Goal: Find specific page/section

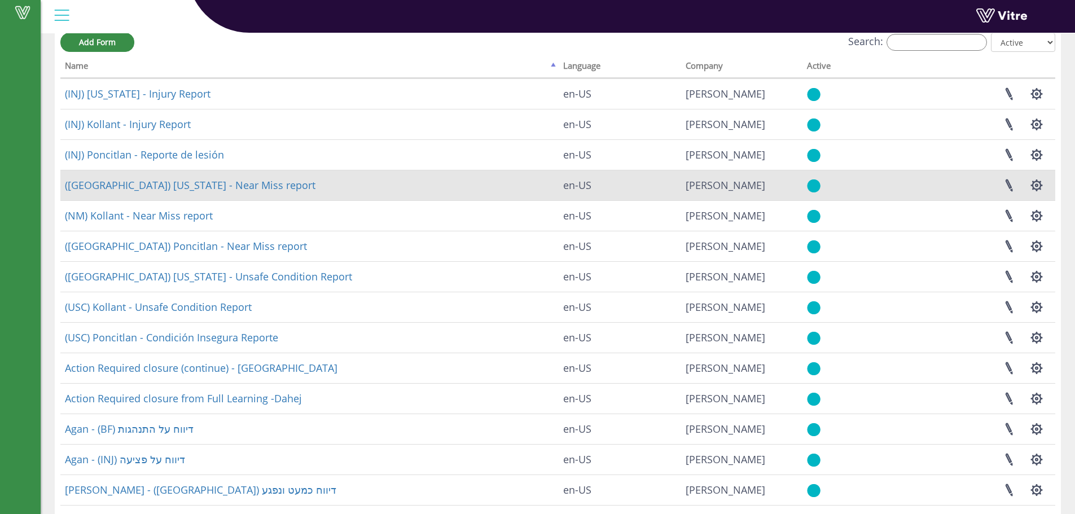
scroll to position [136, 0]
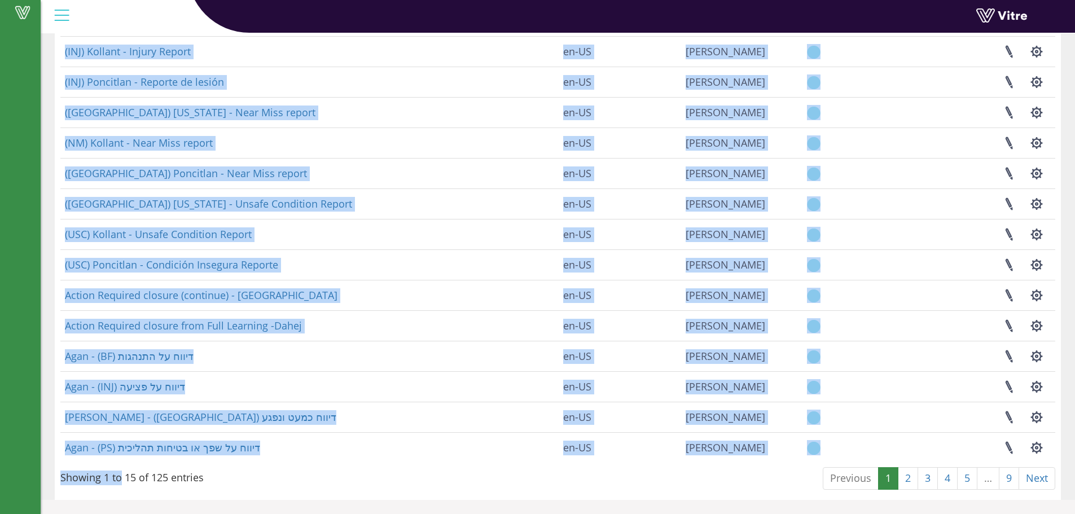
drag, startPoint x: 204, startPoint y: 477, endPoint x: 120, endPoint y: 469, distance: 84.5
click at [120, 469] on div "Add Form Search: All Active Not Active Processing... Name Language Company Acti…" at bounding box center [557, 227] width 995 height 535
click at [120, 469] on div "Showing 1 to 15 of 125 entries" at bounding box center [131, 475] width 143 height 19
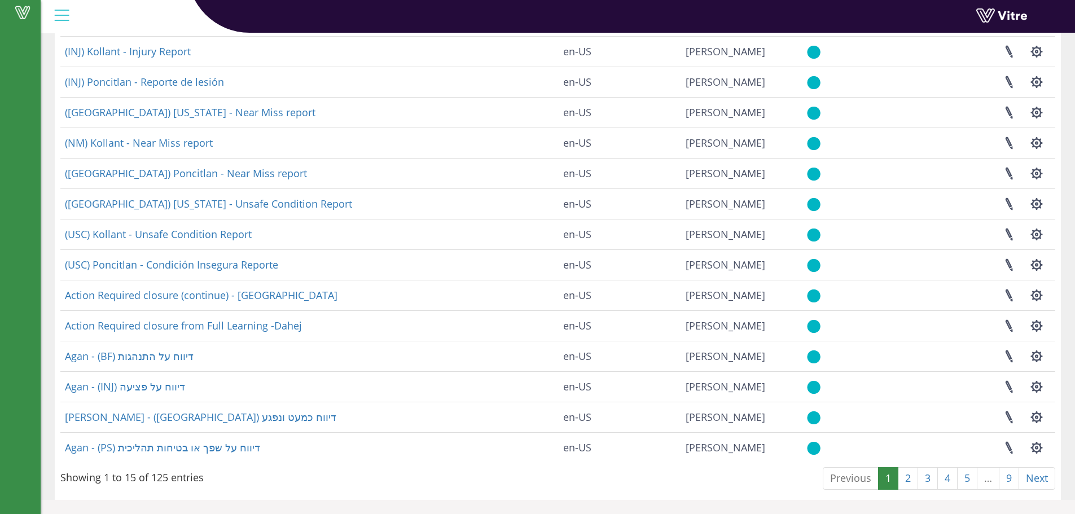
click at [123, 470] on div "Showing 1 to 15 of 125 entries" at bounding box center [131, 475] width 143 height 19
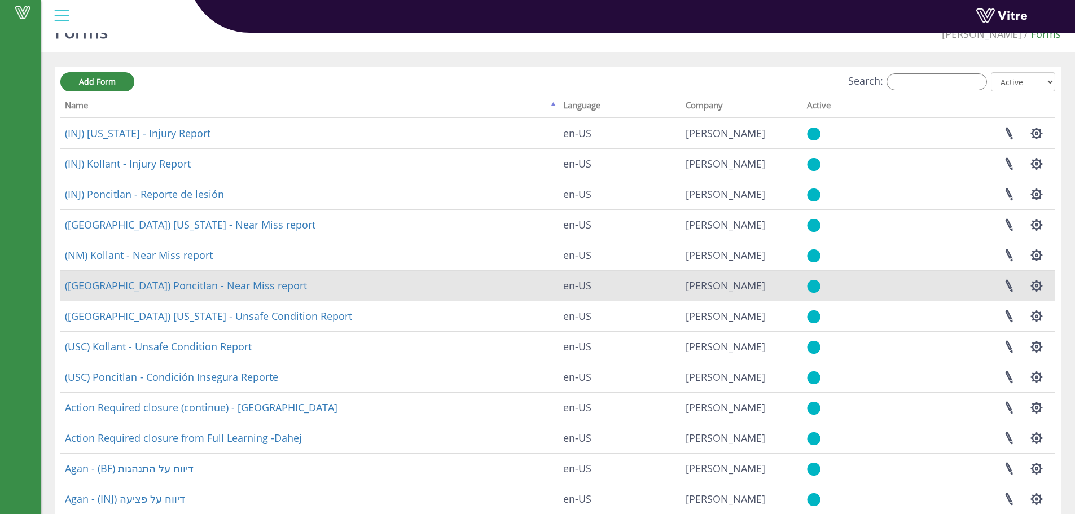
scroll to position [0, 0]
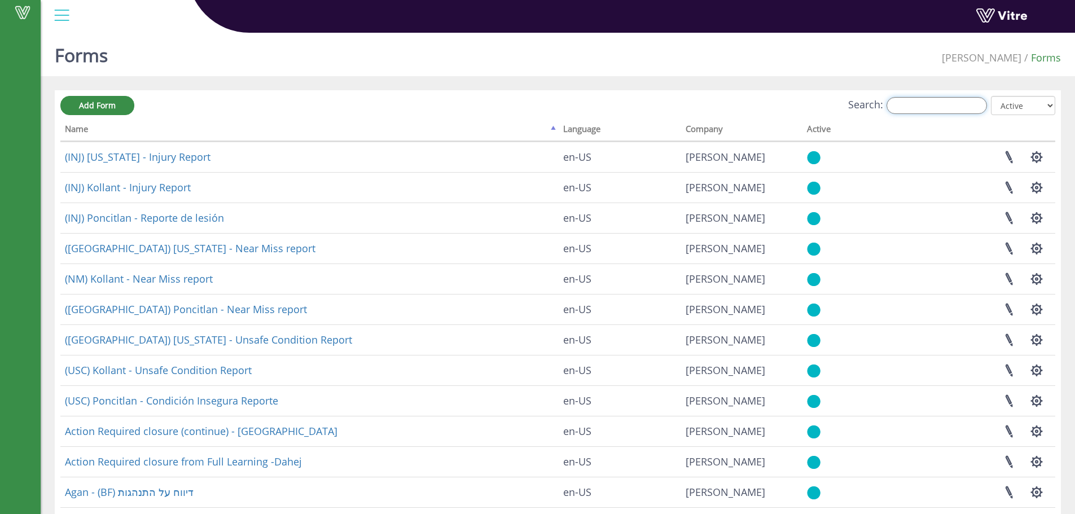
click at [953, 99] on input "Search:" at bounding box center [937, 105] width 100 height 17
click at [951, 106] on input "Search:" at bounding box center [937, 105] width 100 height 17
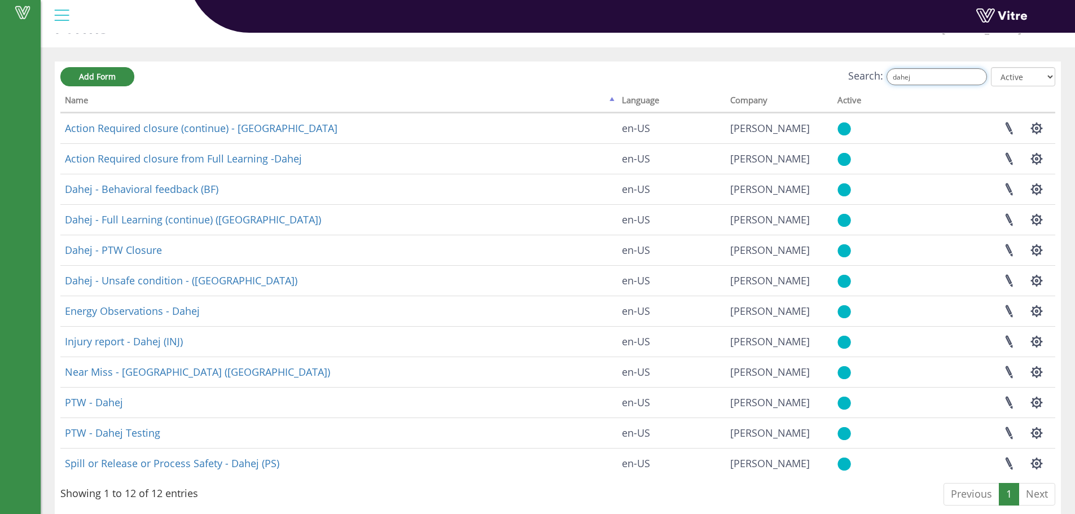
scroll to position [45, 0]
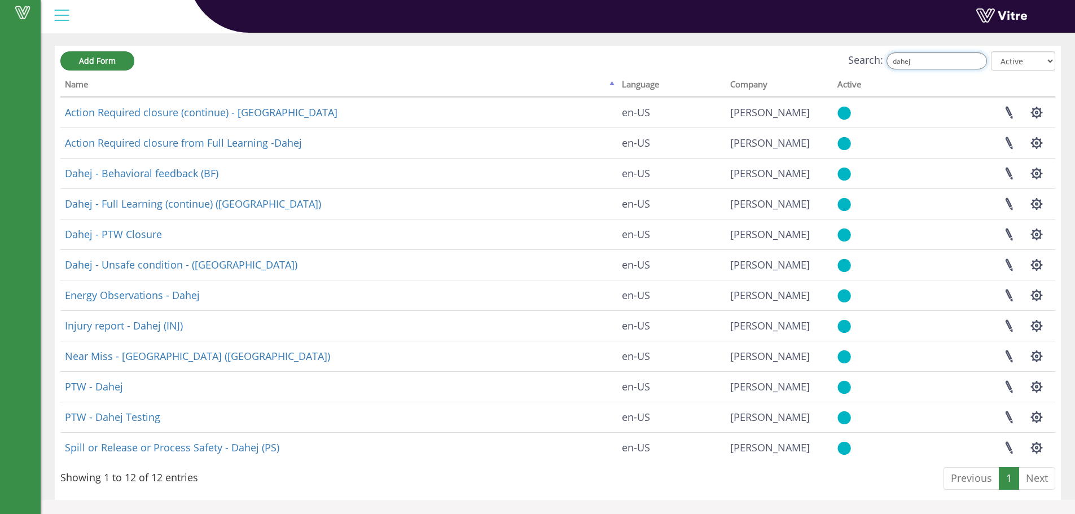
click at [968, 61] on input "dahej" at bounding box center [937, 60] width 100 height 17
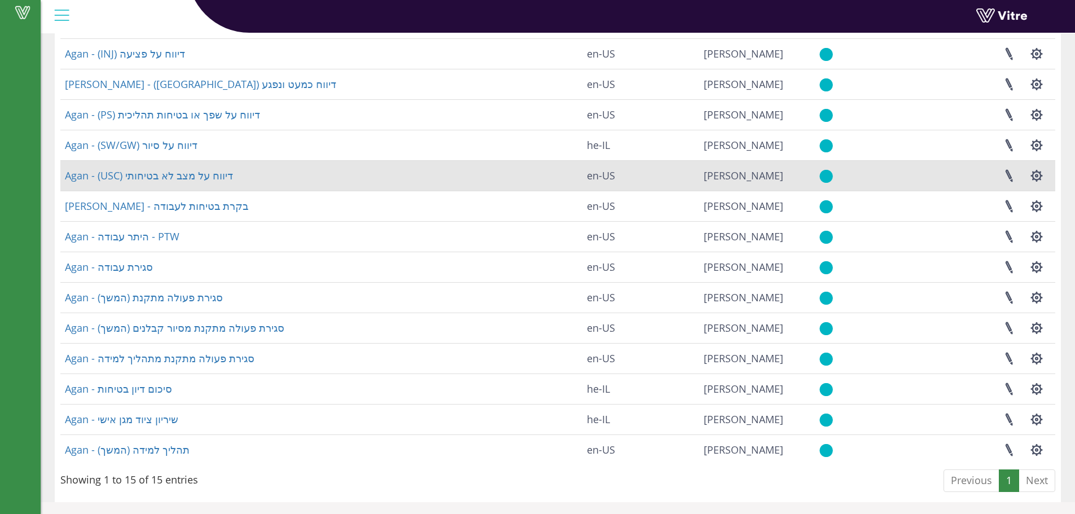
scroll to position [136, 0]
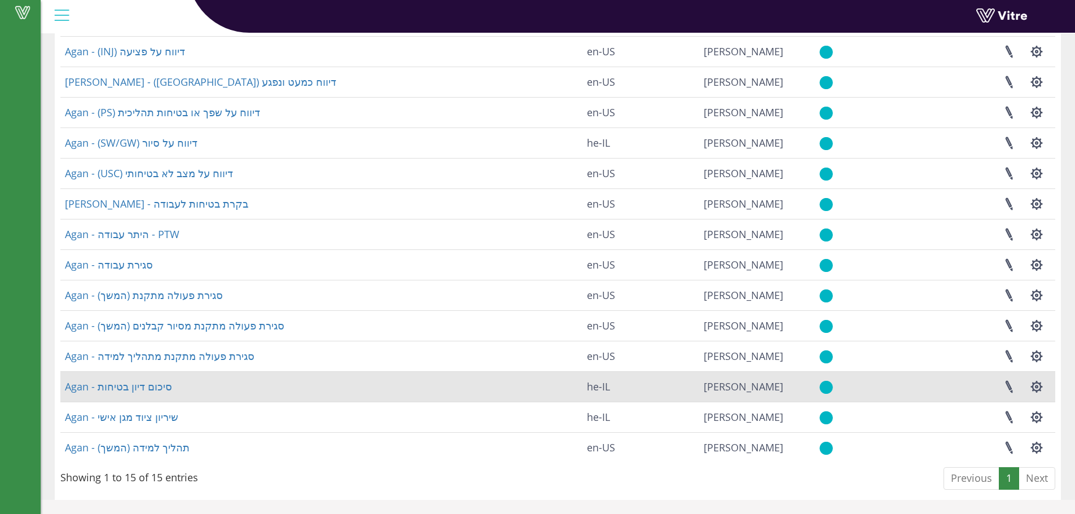
type input "agan"
drag, startPoint x: 173, startPoint y: 390, endPoint x: 69, endPoint y: 388, distance: 103.3
click at [69, 388] on td "Agan - סיכום דיון בטיחות" at bounding box center [321, 386] width 522 height 30
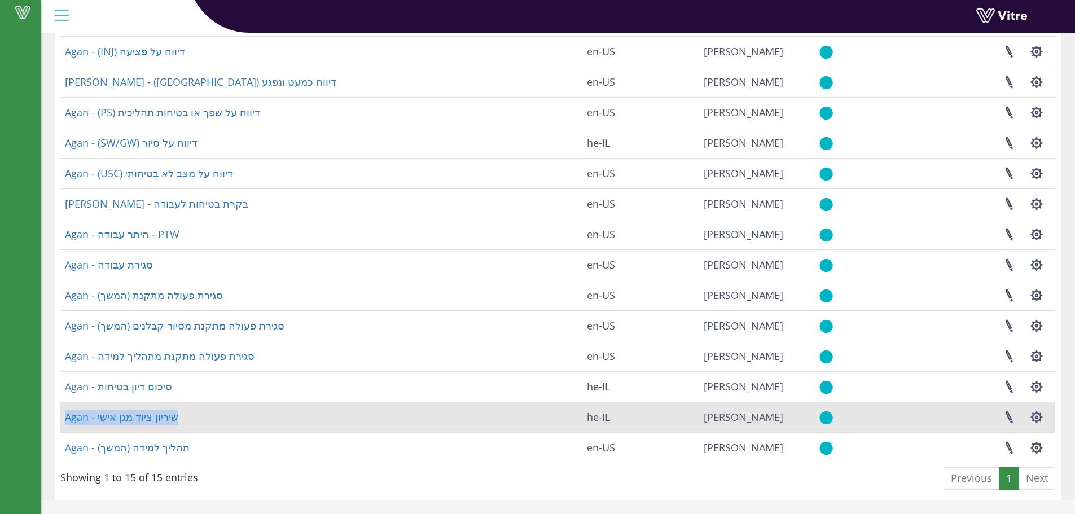
drag, startPoint x: 202, startPoint y: 423, endPoint x: 61, endPoint y: 416, distance: 141.3
click at [61, 416] on td "Agan - שיריון ציוד מגן אישי" at bounding box center [321, 417] width 522 height 30
click at [212, 424] on td "Agan - שיריון ציוד מגן אישי" at bounding box center [321, 417] width 522 height 30
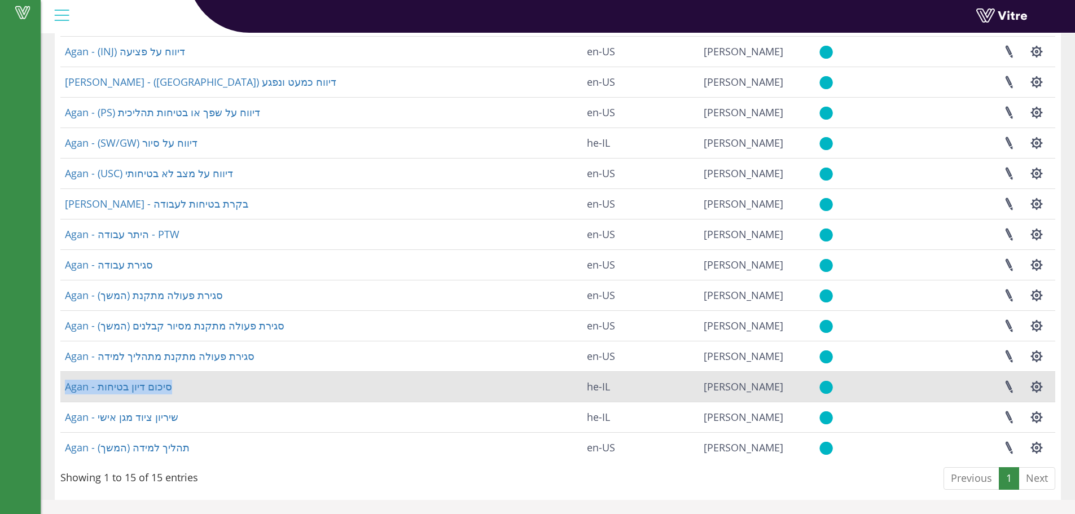
drag, startPoint x: 208, startPoint y: 389, endPoint x: 63, endPoint y: 382, distance: 144.7
click at [63, 382] on td "Agan - סיכום דיון בטיחות" at bounding box center [321, 386] width 522 height 30
click at [189, 395] on td "Agan - סיכום דיון בטיחות" at bounding box center [321, 386] width 522 height 30
click at [191, 386] on td "Agan - סיכום דיון בטיחות" at bounding box center [321, 386] width 522 height 30
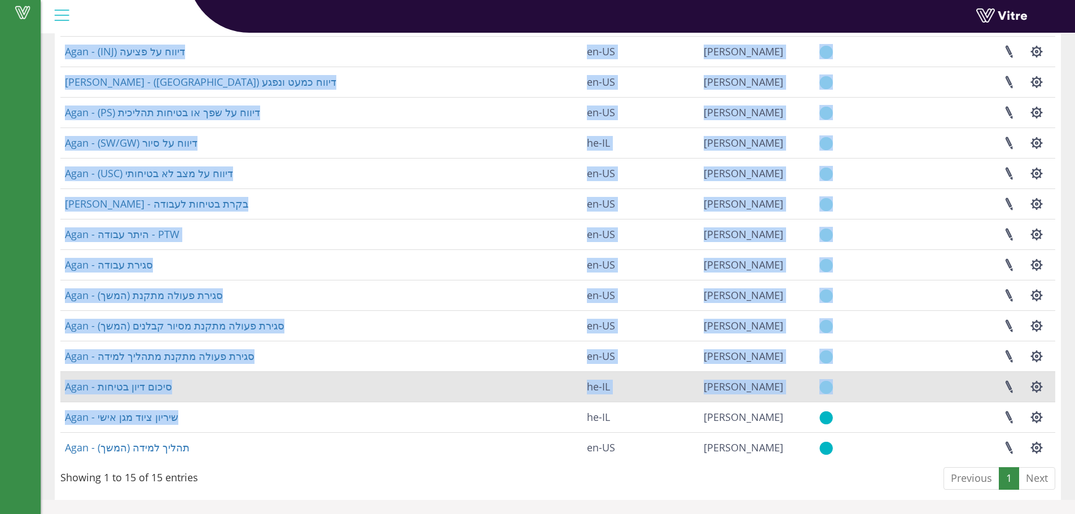
drag, startPoint x: 196, startPoint y: 430, endPoint x: 64, endPoint y: 375, distance: 142.2
click at [58, 375] on div "Add Form Search: agan All Active Not Active Processing... Name Language Company…" at bounding box center [558, 227] width 1006 height 546
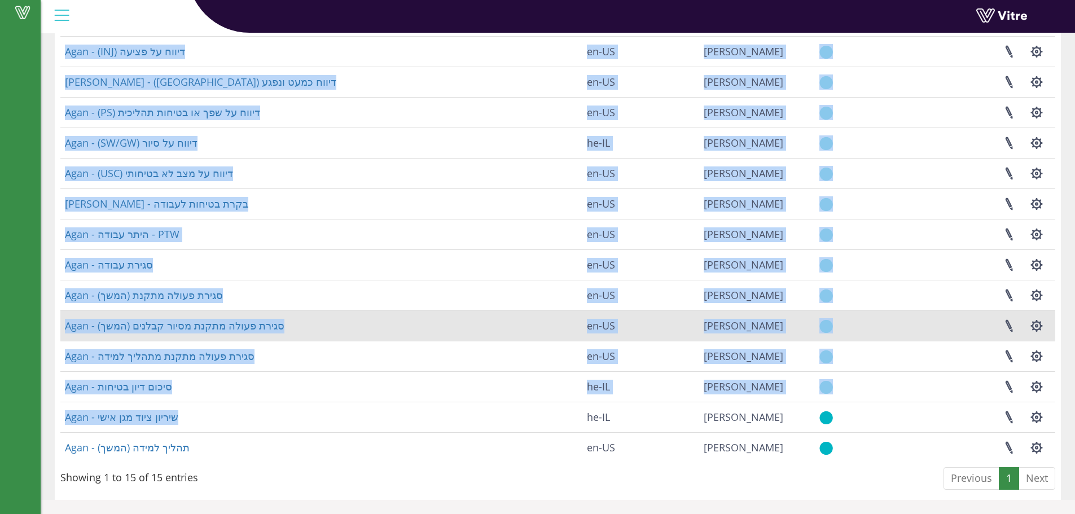
click at [336, 329] on td "Agan - סגירת פעולה מתקנת מסיור קבלנים (המשך)" at bounding box center [321, 325] width 522 height 30
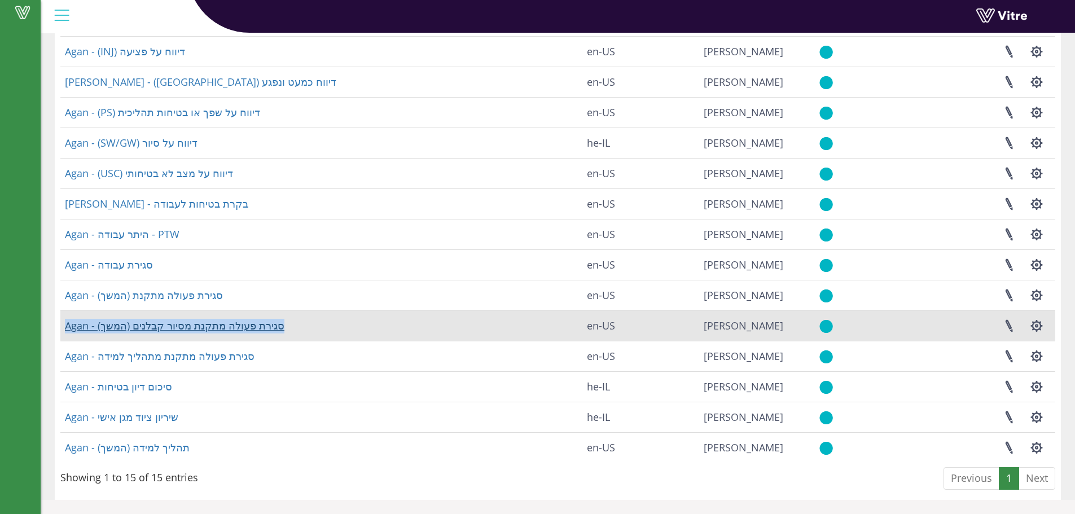
drag, startPoint x: 294, startPoint y: 323, endPoint x: 65, endPoint y: 324, distance: 228.6
click at [65, 324] on td "Agan - סגירת פעולה מתקנת מסיור קבלנים (המשך)" at bounding box center [321, 325] width 522 height 30
click at [353, 326] on td "Agan - סגירת פעולה מתקנת מסיור קבלנים (המשך)" at bounding box center [321, 325] width 522 height 30
click at [352, 318] on td "Agan - סגירת פעולה מתקנת מסיור קבלנים (המשך)" at bounding box center [321, 325] width 522 height 30
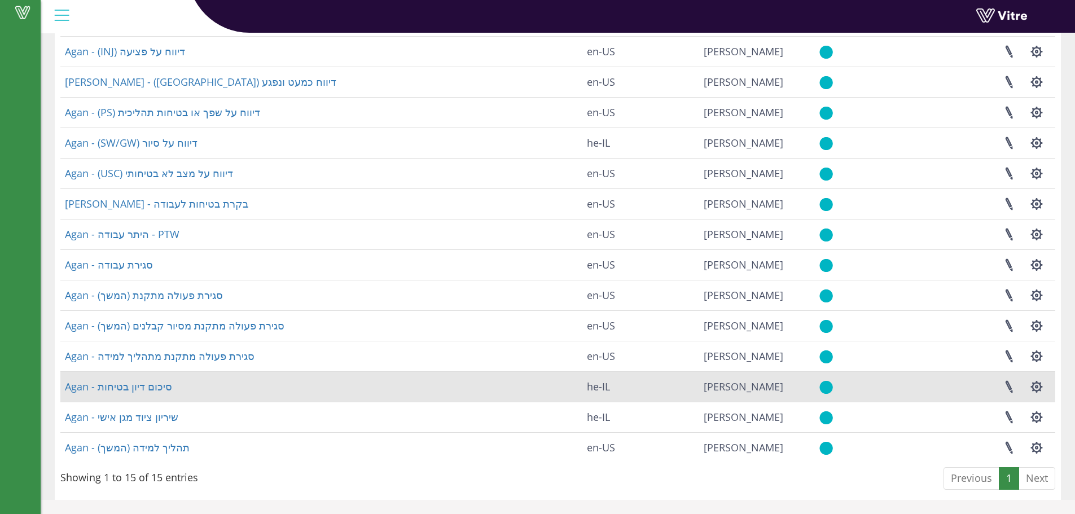
click at [322, 400] on td "Agan - סיכום דיון בטיחות" at bounding box center [321, 386] width 522 height 30
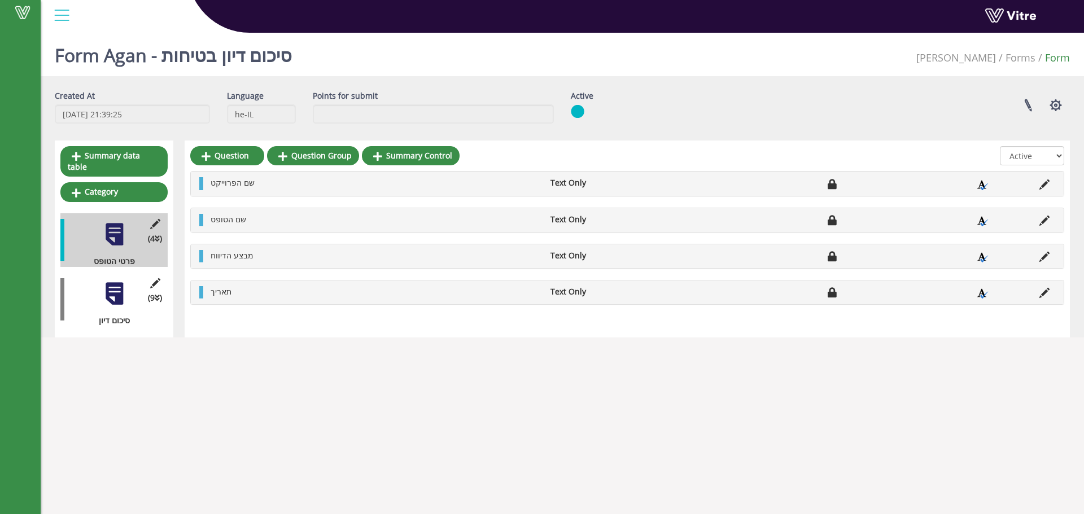
click at [106, 281] on div at bounding box center [114, 293] width 25 height 25
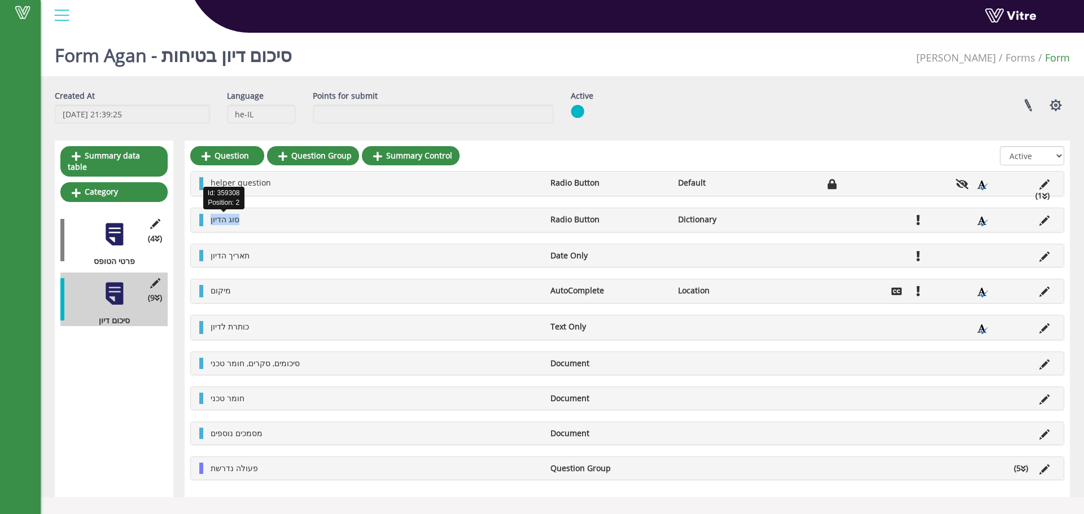
drag, startPoint x: 240, startPoint y: 220, endPoint x: 211, endPoint y: 221, distance: 29.9
click at [211, 221] on li "סוג הדיון" at bounding box center [375, 219] width 340 height 11
